Goal: Task Accomplishment & Management: Manage account settings

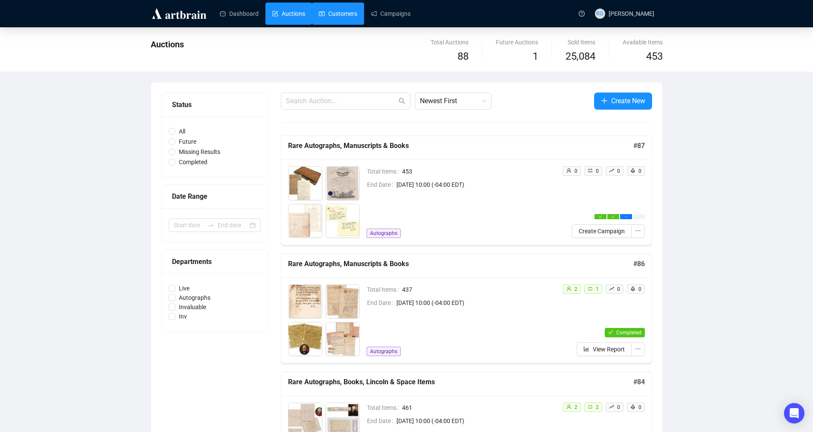
click at [323, 12] on link "Customers" at bounding box center [338, 14] width 38 height 22
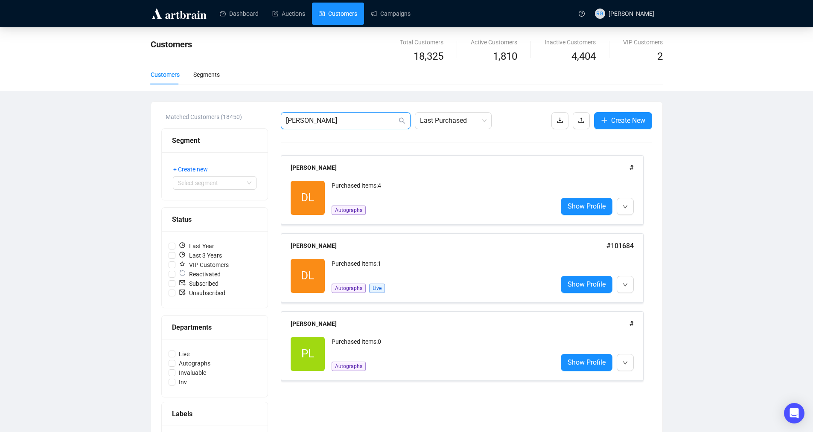
drag, startPoint x: 323, startPoint y: 119, endPoint x: 281, endPoint y: 117, distance: 41.5
click at [281, 117] on span "[PERSON_NAME]" at bounding box center [346, 120] width 130 height 17
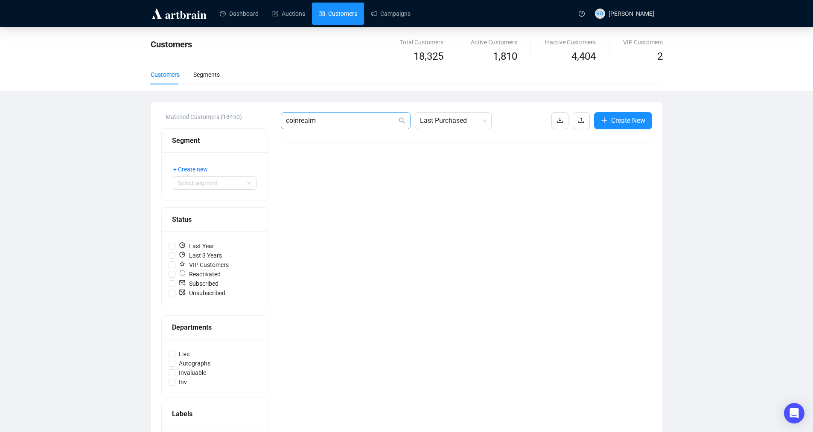
click at [404, 120] on icon "search" at bounding box center [402, 120] width 7 height 7
drag, startPoint x: 316, startPoint y: 121, endPoint x: 254, endPoint y: 117, distance: 62.4
paste input "[URL][DOMAIN_NAME]"
drag, startPoint x: 395, startPoint y: 122, endPoint x: 211, endPoint y: 115, distance: 184.5
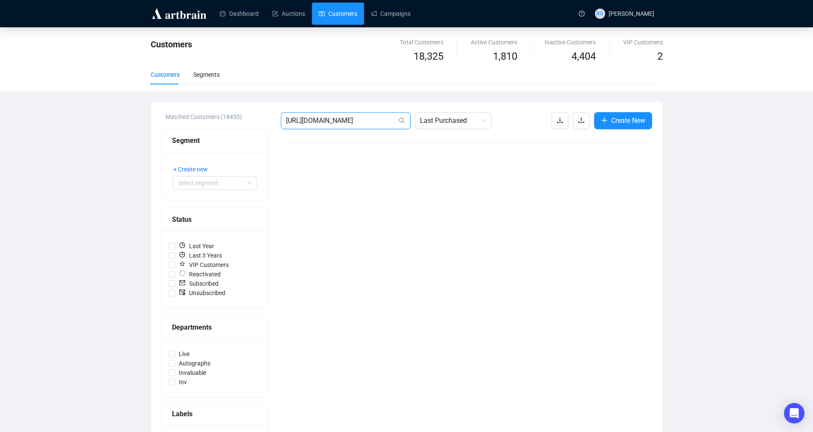
type input "J"
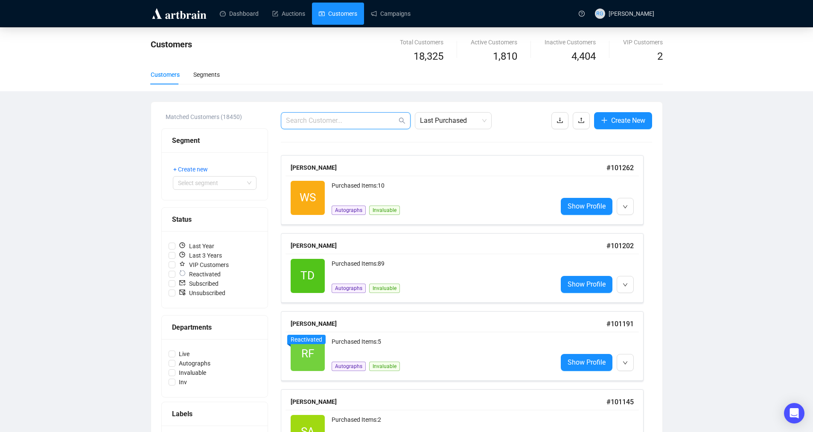
paste input "[URL][DOMAIN_NAME]"
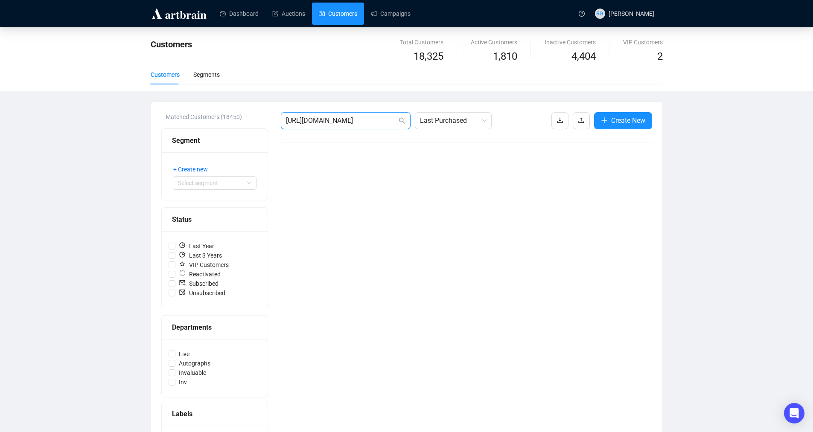
type input "[URL][DOMAIN_NAME]"
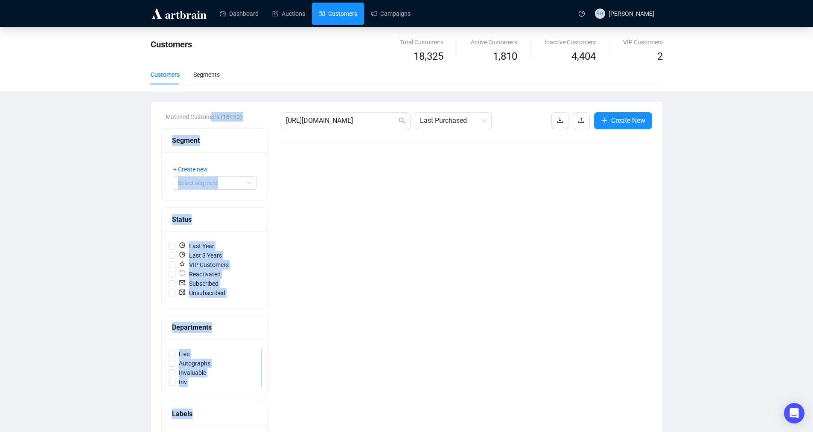
drag, startPoint x: 397, startPoint y: 120, endPoint x: 208, endPoint y: 117, distance: 189.1
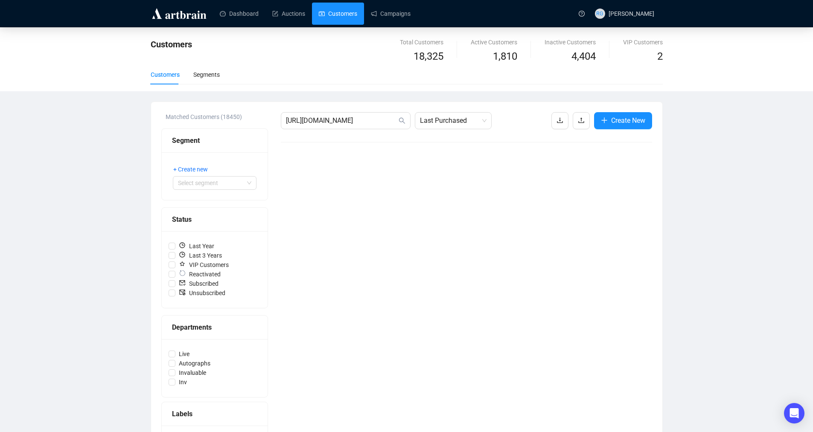
drag, startPoint x: 286, startPoint y: 120, endPoint x: 497, endPoint y: 121, distance: 210.4
click at [497, 121] on div "[URL][DOMAIN_NAME] Last Purchased Create New" at bounding box center [466, 120] width 371 height 17
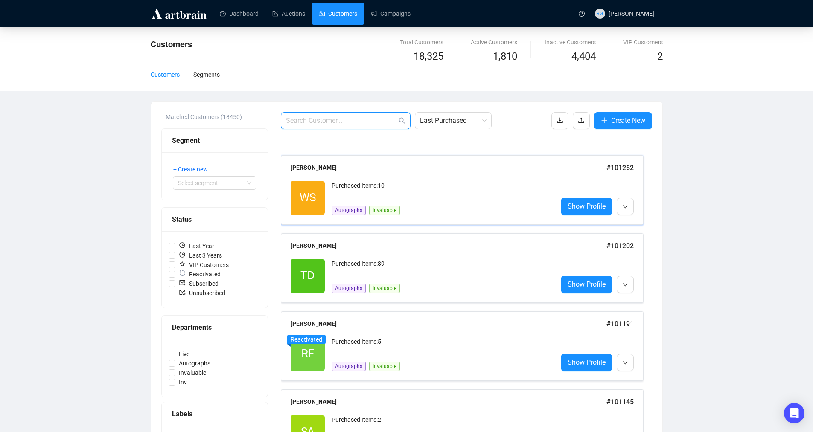
paste input "[EMAIL_ADDRESS][DOMAIN_NAME]"
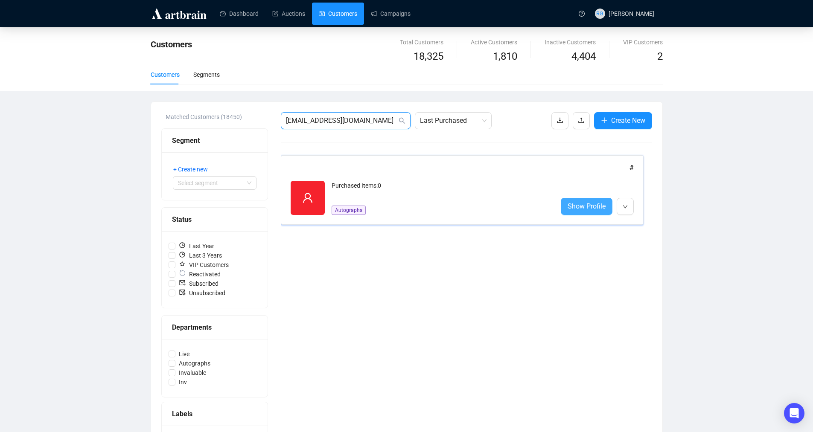
type input "[EMAIL_ADDRESS][DOMAIN_NAME]"
click at [586, 204] on span "Show Profile" at bounding box center [587, 206] width 38 height 11
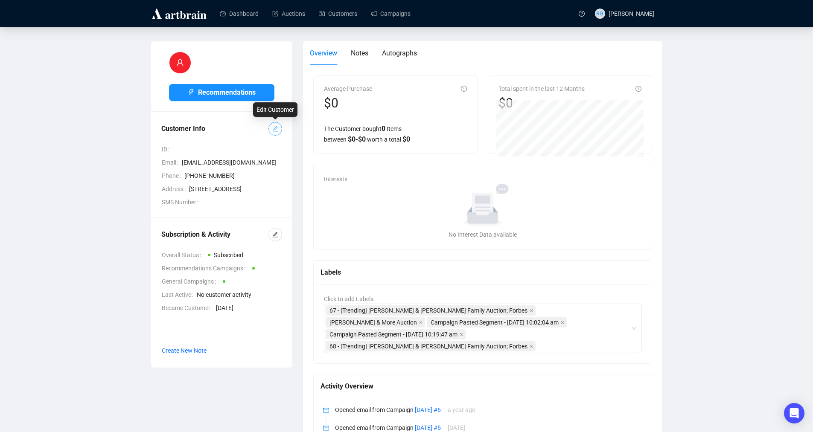
click at [271, 130] on button "button" at bounding box center [275, 129] width 14 height 14
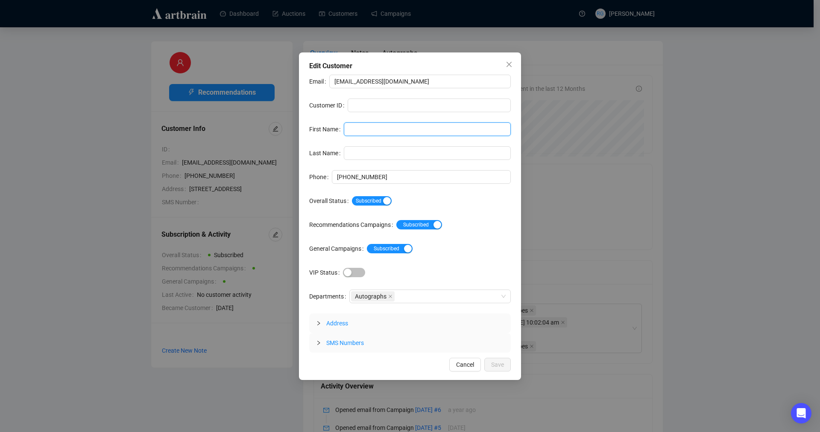
click at [353, 128] on input "First Name" at bounding box center [427, 129] width 167 height 14
type input "Coins of the Realm"
click at [502, 364] on span "Save" at bounding box center [497, 364] width 13 height 9
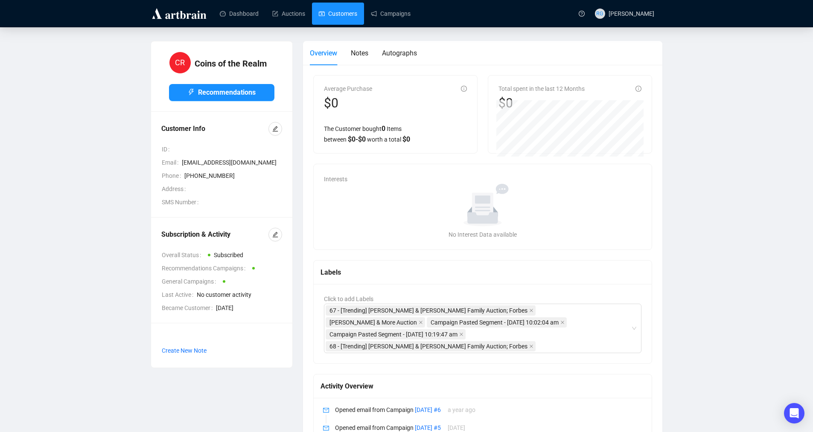
click at [331, 13] on link "Customers" at bounding box center [338, 14] width 38 height 22
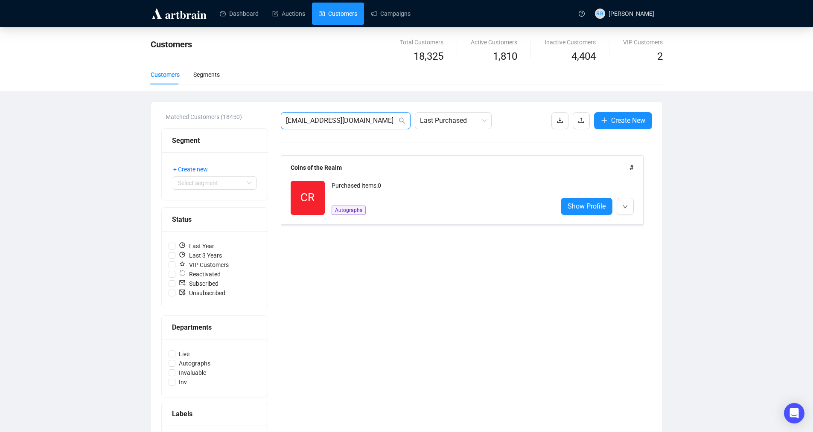
drag, startPoint x: 371, startPoint y: 123, endPoint x: 262, endPoint y: 117, distance: 109.8
paste input "[EMAIL_ADDRESS][DOMAIN_NAME]"
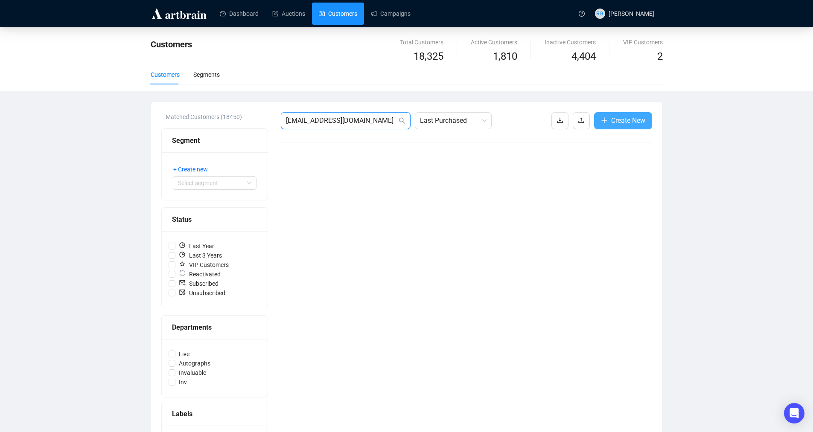
type input "[EMAIL_ADDRESS][DOMAIN_NAME]"
click at [627, 123] on span "Create New" at bounding box center [628, 120] width 34 height 11
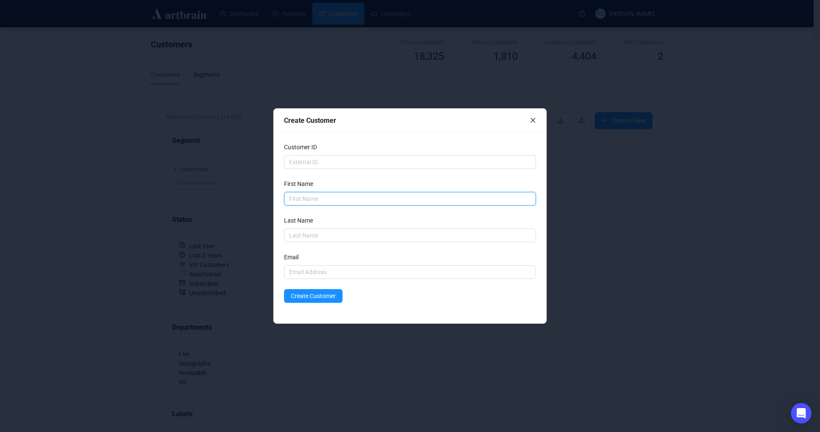
click at [305, 200] on input "text" at bounding box center [410, 199] width 252 height 14
type input "[PERSON_NAME]"
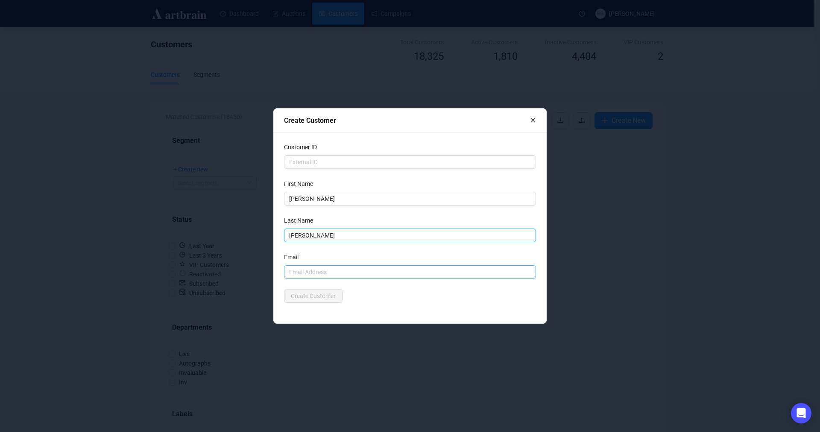
type input "[PERSON_NAME]"
click at [316, 272] on input "text" at bounding box center [410, 272] width 252 height 14
paste input "[EMAIL_ADDRESS][DOMAIN_NAME]"
type input "[EMAIL_ADDRESS][DOMAIN_NAME]"
click at [302, 238] on input "[PERSON_NAME]" at bounding box center [410, 236] width 252 height 14
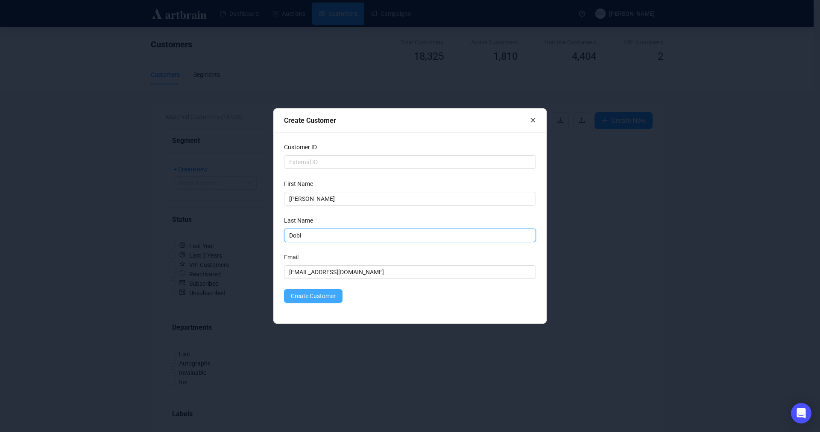
type input "Dobi"
click at [317, 295] on span "Create Customer" at bounding box center [313, 296] width 45 height 9
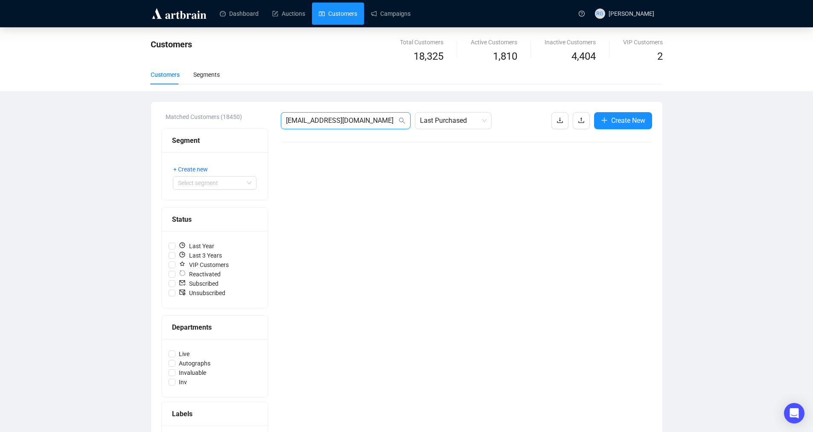
click at [375, 122] on input "[EMAIL_ADDRESS][DOMAIN_NAME]" at bounding box center [341, 121] width 111 height 10
click at [404, 119] on icon "search" at bounding box center [402, 120] width 7 height 7
click at [295, 16] on link "Auctions" at bounding box center [288, 14] width 33 height 22
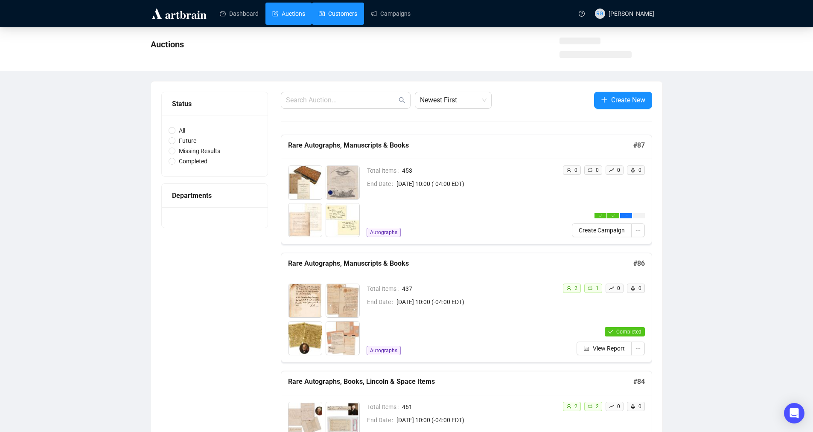
click at [343, 17] on link "Customers" at bounding box center [338, 14] width 38 height 22
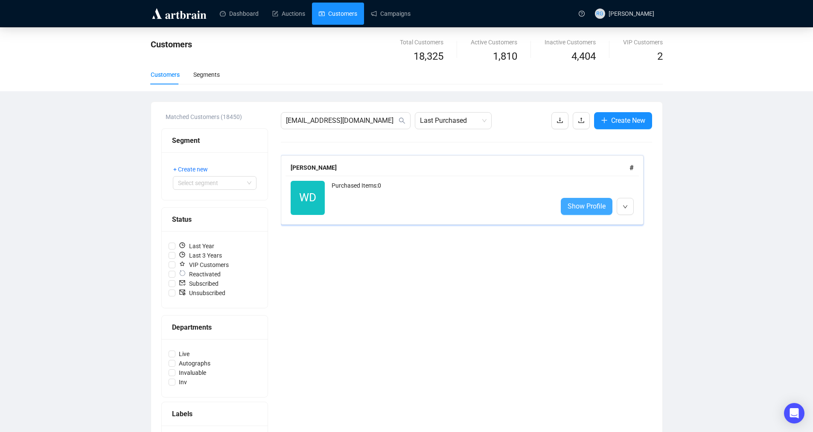
click at [581, 209] on span "Show Profile" at bounding box center [587, 206] width 38 height 11
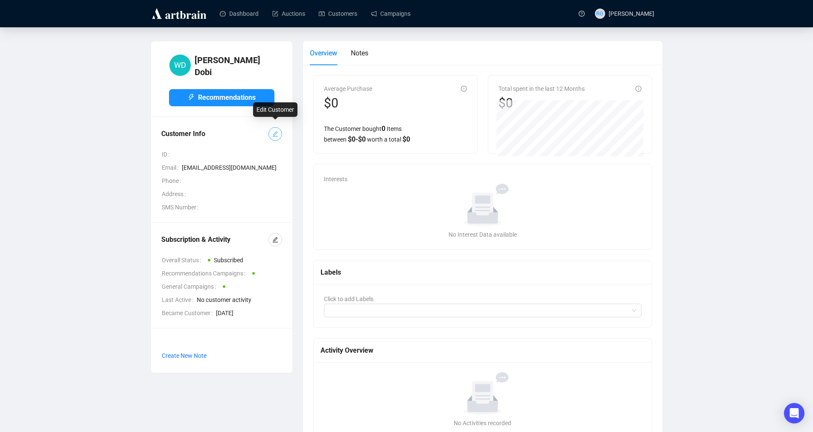
click at [277, 131] on icon "edit" at bounding box center [275, 134] width 6 height 6
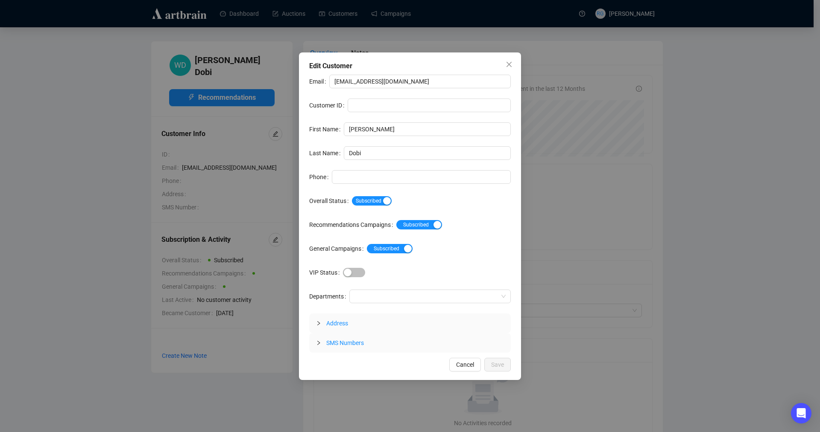
click at [336, 324] on span "Address" at bounding box center [337, 323] width 22 height 7
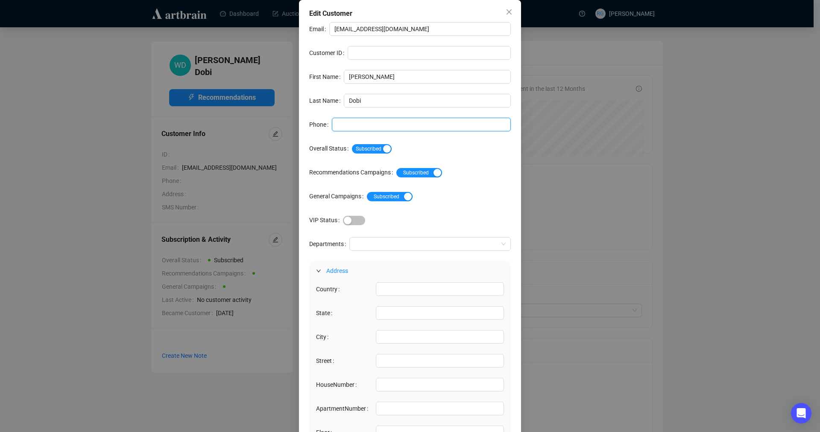
click at [362, 123] on input "Phone" at bounding box center [421, 125] width 179 height 14
paste input "[PHONE_NUMBER]/[PHONE_NUMBER]"
type input "[PHONE_NUMBER]/[PHONE_NUMBER]"
click at [384, 289] on input "Country" at bounding box center [440, 290] width 128 height 14
click at [376, 249] on div at bounding box center [425, 244] width 149 height 12
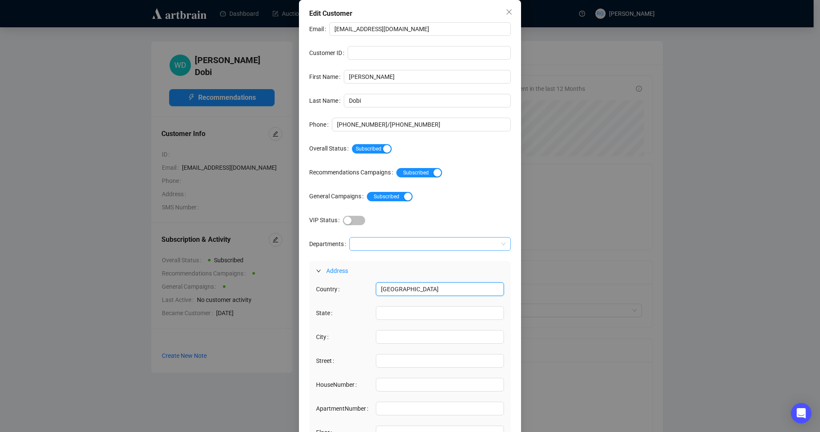
type input "[GEOGRAPHIC_DATA]"
click at [371, 272] on div "Autographs" at bounding box center [427, 274] width 148 height 9
click at [383, 317] on input "State" at bounding box center [440, 313] width 128 height 14
type input "CT"
click at [396, 337] on input "City" at bounding box center [440, 337] width 128 height 14
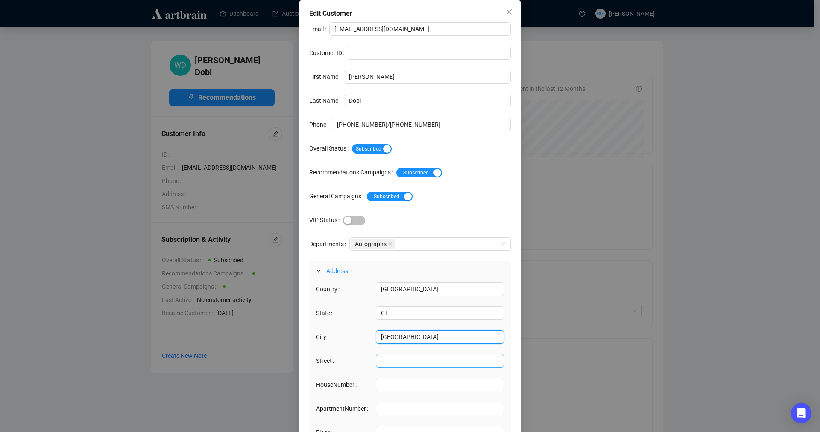
type input "[GEOGRAPHIC_DATA]"
click at [386, 357] on input "Street" at bounding box center [440, 361] width 128 height 14
paste input "[STREET_ADDRESS][PERSON_NAME] [GEOGRAPHIC_DATA], [GEOGRAPHIC_DATA] 6825"
drag, startPoint x: 428, startPoint y: 363, endPoint x: 506, endPoint y: 363, distance: 78.1
click at [506, 363] on div "Country [GEOGRAPHIC_DATA] [GEOGRAPHIC_DATA][US_STATE] [GEOGRAPHIC_DATA][PERSON_…" at bounding box center [409, 381] width 201 height 200
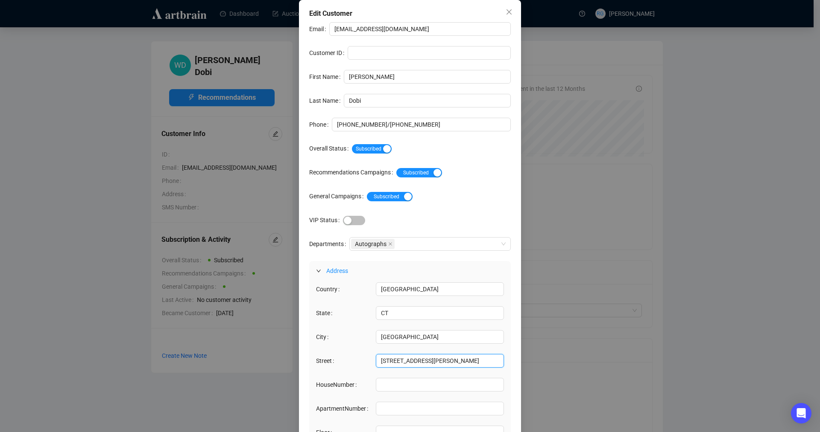
type input "[STREET_ADDRESS][PERSON_NAME]"
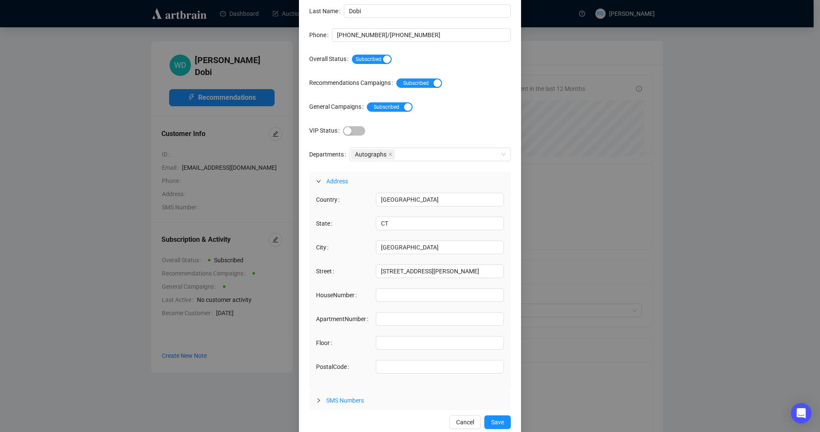
scroll to position [95, 0]
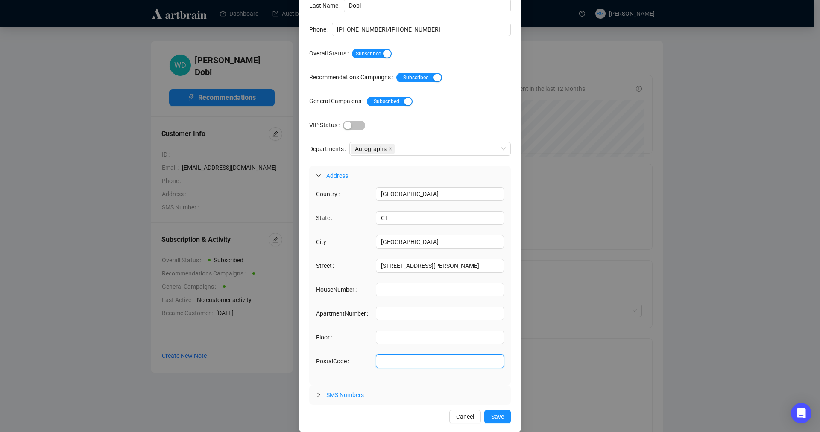
click at [382, 359] on input "PostalCode" at bounding box center [440, 362] width 128 height 14
paste input "[STREET_ADDRESS][PERSON_NAME] [GEOGRAPHIC_DATA], [GEOGRAPHIC_DATA] 6825"
drag, startPoint x: 385, startPoint y: 360, endPoint x: 472, endPoint y: 359, distance: 87.1
click at [472, 359] on input "[STREET_ADDRESS][PERSON_NAME] [GEOGRAPHIC_DATA], [GEOGRAPHIC_DATA] 6825" at bounding box center [440, 362] width 128 height 14
type input "06825"
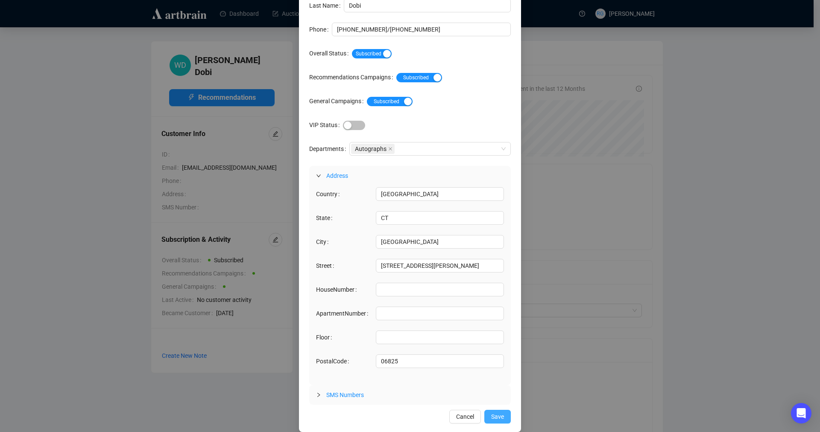
click at [491, 418] on span "Save" at bounding box center [497, 416] width 13 height 9
